Goal: Transaction & Acquisition: Obtain resource

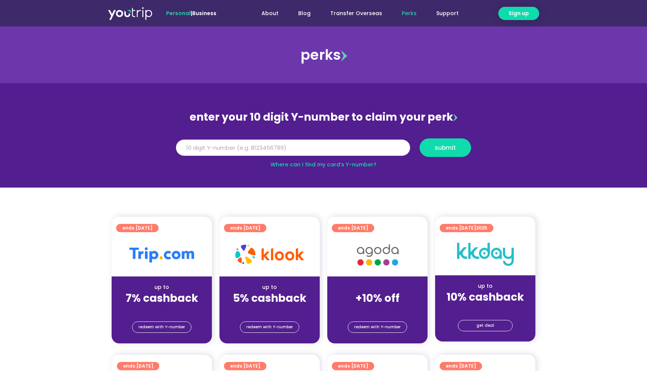
click at [374, 146] on input "Y Number" at bounding box center [293, 148] width 234 height 17
type input "8166839171"
click at [449, 150] on span "submit" at bounding box center [444, 148] width 21 height 6
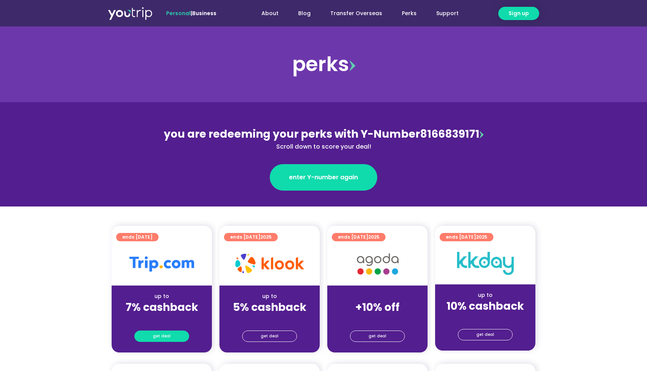
click at [166, 339] on span "get deal" at bounding box center [162, 336] width 18 height 11
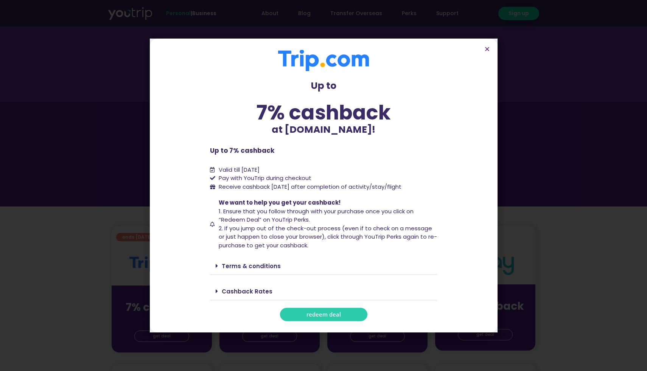
click at [320, 313] on span "redeem deal" at bounding box center [323, 315] width 34 height 6
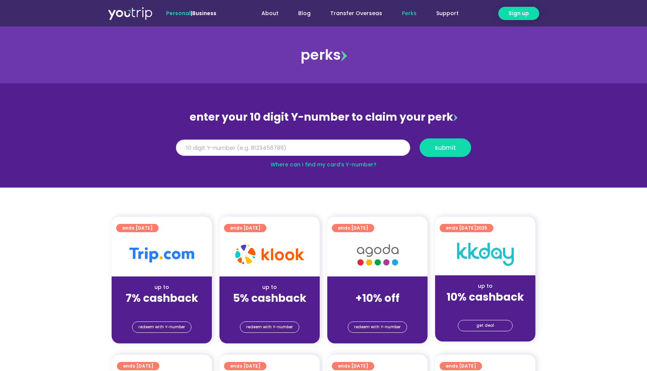
click at [321, 151] on input "Y Number" at bounding box center [293, 148] width 234 height 17
type input "8166839171"
click at [443, 150] on span "submit" at bounding box center [444, 148] width 21 height 6
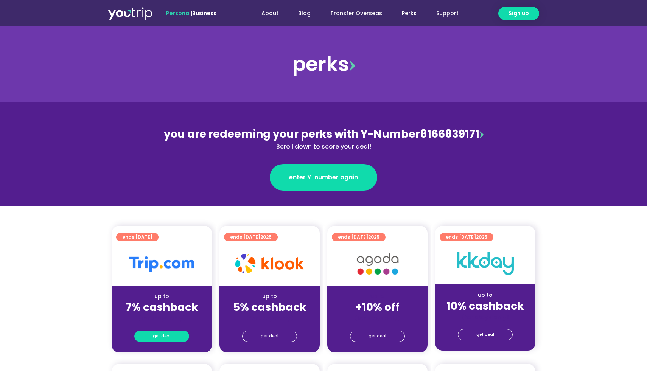
click at [174, 336] on link "get deal" at bounding box center [161, 335] width 55 height 11
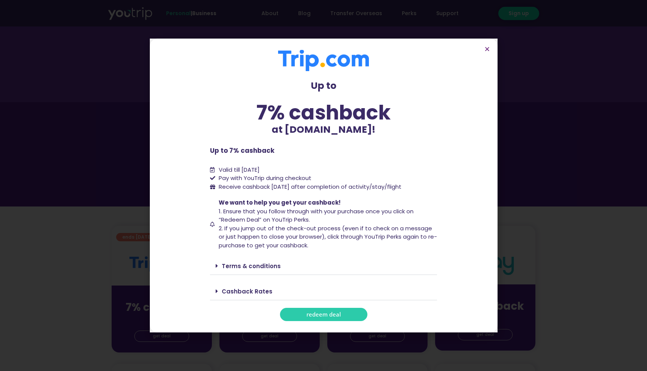
click at [338, 314] on span "redeem deal" at bounding box center [323, 315] width 34 height 6
